Goal: Communication & Community: Answer question/provide support

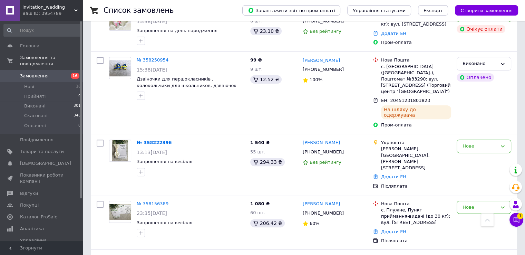
scroll to position [445, 0]
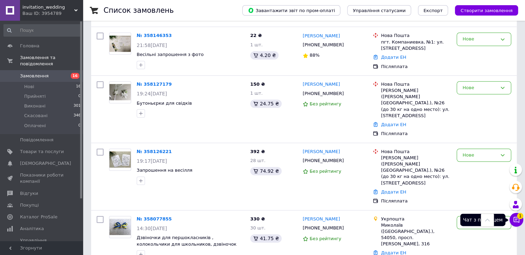
click at [519, 220] on icon at bounding box center [516, 219] width 7 height 7
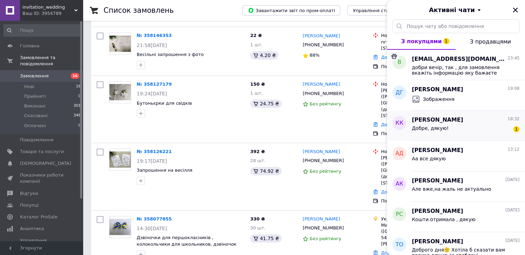
click at [477, 120] on div "[PERSON_NAME] 18:32" at bounding box center [466, 120] width 108 height 8
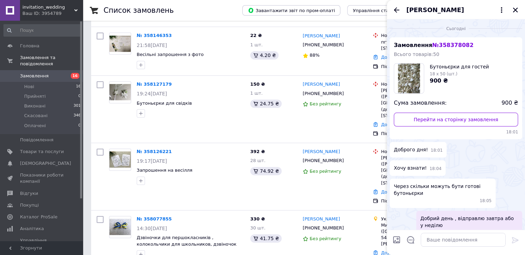
scroll to position [44, 0]
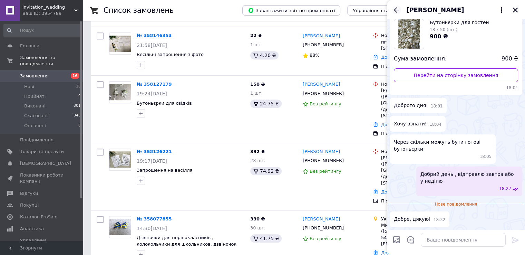
click at [394, 10] on icon "Назад" at bounding box center [397, 10] width 8 height 8
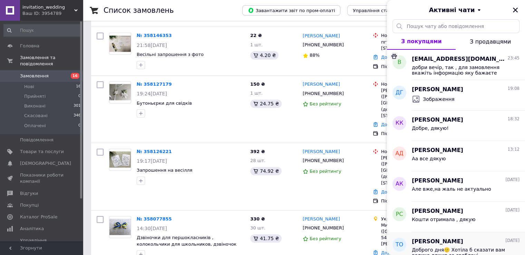
click at [419, 247] on span "Доброго дня🙂 Хотіла б сказати вам велике дякую за зроблені запрошення, за миттє…" at bounding box center [461, 252] width 98 height 11
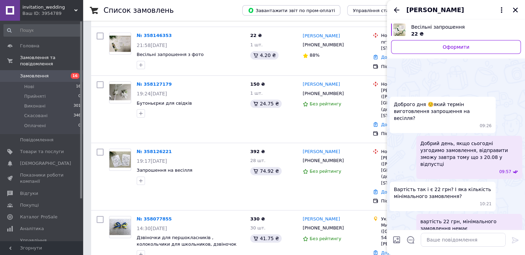
scroll to position [911, 0]
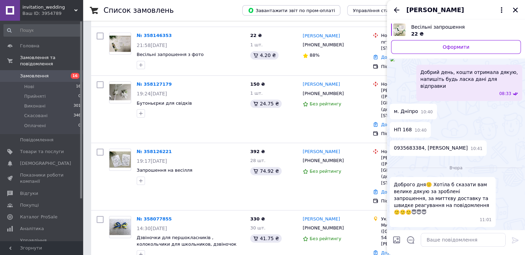
click at [455, 231] on div at bounding box center [463, 239] width 90 height 19
click at [455, 239] on textarea at bounding box center [463, 240] width 85 height 14
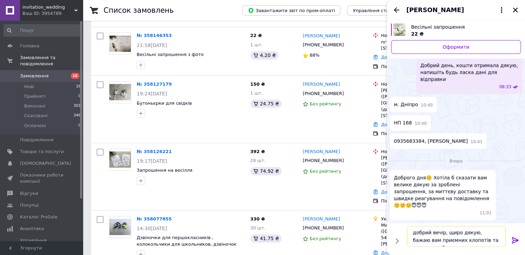
scroll to position [4, 0]
click at [471, 233] on textarea "добрий вечір, щиро дякую, бажаю вам приємних клопотів та мирного неба" at bounding box center [456, 236] width 99 height 21
click at [474, 227] on textarea "добрий вечір, щиро дякую, бажаю вам приємних клопотів та мирного неба" at bounding box center [456, 236] width 99 height 21
click at [471, 227] on textarea "добрий вечір, щиро дякую, бажаю вам приємних клопотів та мирного неба" at bounding box center [456, 236] width 99 height 21
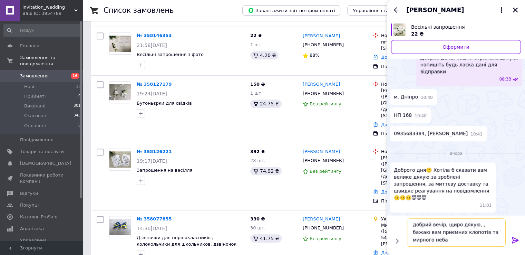
scroll to position [0, 0]
drag, startPoint x: 465, startPoint y: 212, endPoint x: 458, endPoint y: 212, distance: 6.9
click at [458, 201] on span "Доброго дня🙂 Хотіла б сказати вам велике дякую за зроблені запрошення, за миттє…" at bounding box center [443, 183] width 98 height 35
copy span "Доброго дня🙂 Хотіла б сказати вам велике дякую за зроблені запрошення, за миттє…"
drag, startPoint x: 467, startPoint y: 231, endPoint x: 472, endPoint y: 233, distance: 4.4
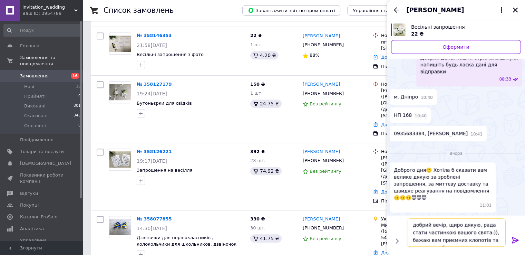
click at [472, 233] on textarea "добрий вечір, щиро дякую, рада стати частинкою вашого свята:)), бажаю вам приєм…" at bounding box center [456, 232] width 99 height 28
paste textarea "😇"
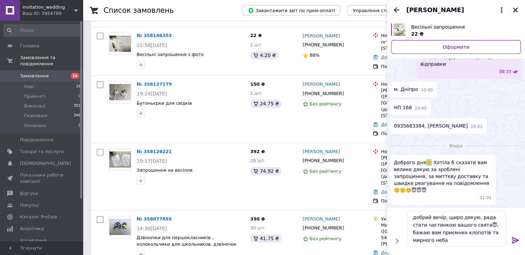
drag, startPoint x: 424, startPoint y: 188, endPoint x: 427, endPoint y: 191, distance: 4.5
click at [427, 191] on span "Доброго дня🙂 Хотіла б сказати вам велике дякую за зроблені запрошення, за миттє…" at bounding box center [443, 176] width 98 height 35
copy span "🙂"
click at [426, 239] on textarea "добрий вечір, щиро дякую, рада стати частинкою вашого свята😇, бажаю вам приємни…" at bounding box center [456, 229] width 99 height 36
paste textarea "🙂"
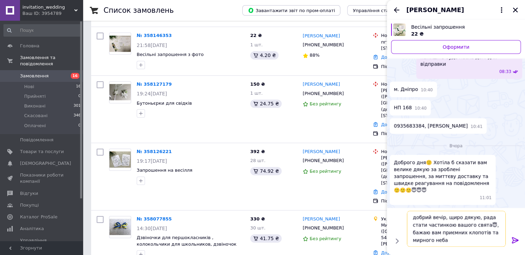
type textarea "добрий вечір, щиро дякую, рада стати частинкою вашого свята😇, бажаю вам приємни…"
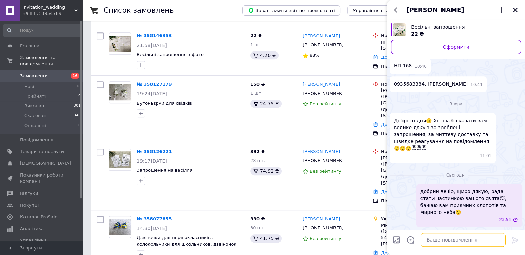
scroll to position [968, 0]
click at [395, 9] on icon "Назад" at bounding box center [397, 9] width 6 height 5
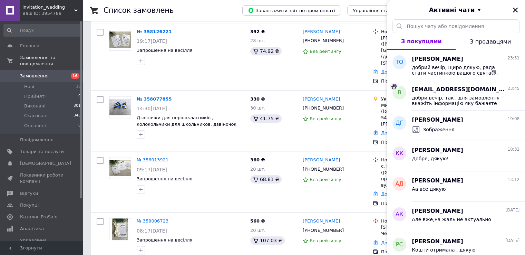
scroll to position [559, 0]
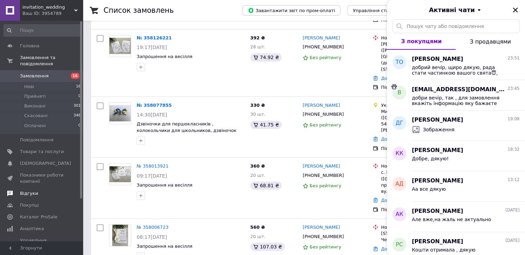
click at [79, 190] on span at bounding box center [73, 193] width 19 height 6
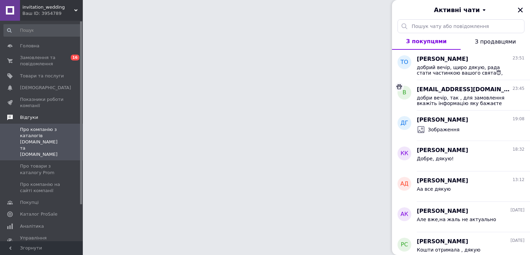
click at [83, 17] on html "invitation_wedding Ваш ID: 3954789 Сайт invitation_wedding Кабінет покупця Пере…" at bounding box center [265, 8] width 530 height 17
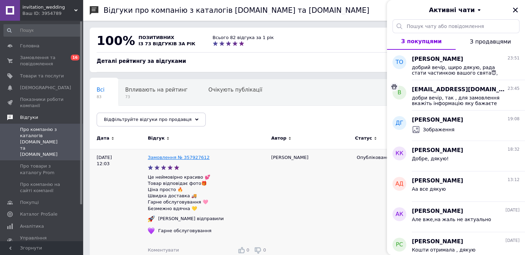
click at [164, 159] on link "Замовлення № 357927612" at bounding box center [179, 157] width 62 height 5
